Goal: Obtain resource: Obtain resource

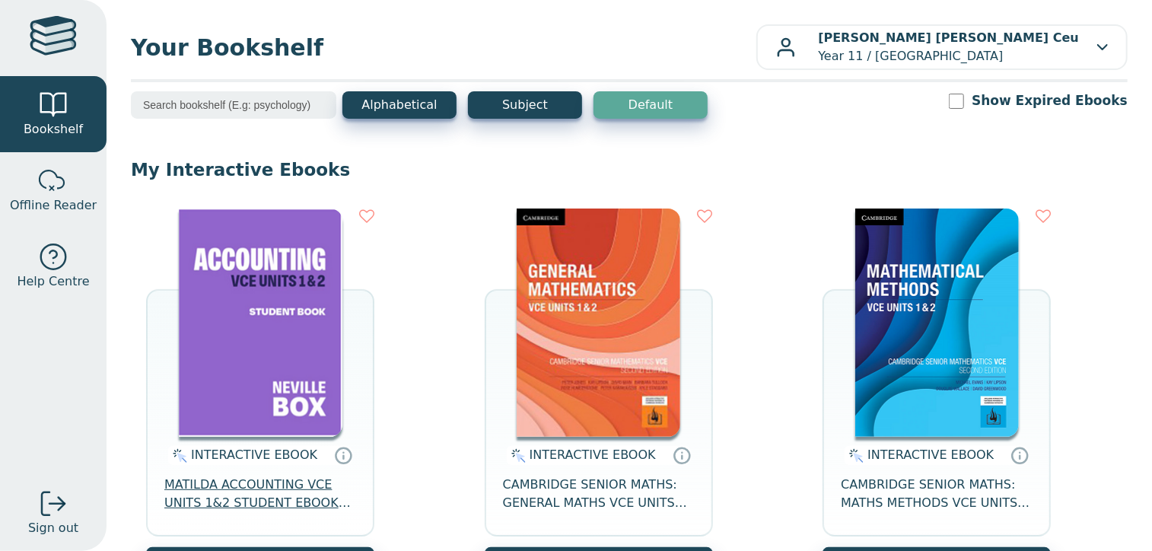
click at [248, 505] on span "MATILDA ACCOUNTING VCE UNITS 1&2 STUDENT EBOOK 7E" at bounding box center [260, 493] width 192 height 37
click at [243, 396] on img at bounding box center [261, 322] width 164 height 228
